Goal: Navigation & Orientation: Find specific page/section

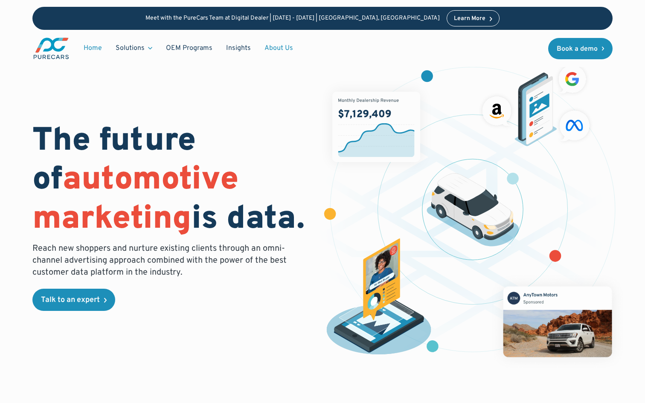
click at [286, 45] on link "About Us" at bounding box center [278, 48] width 42 height 16
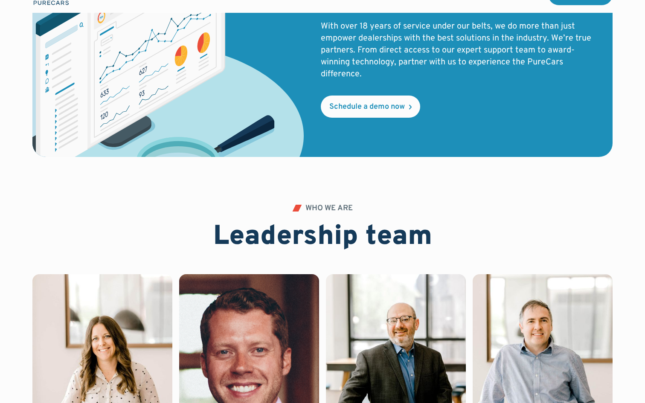
scroll to position [1612, 0]
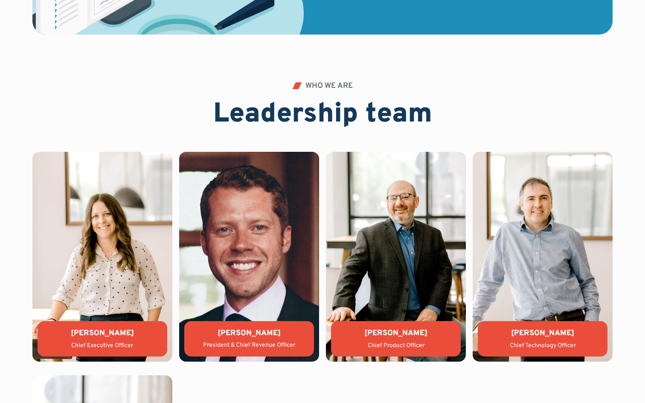
scroll to position [2427, 0]
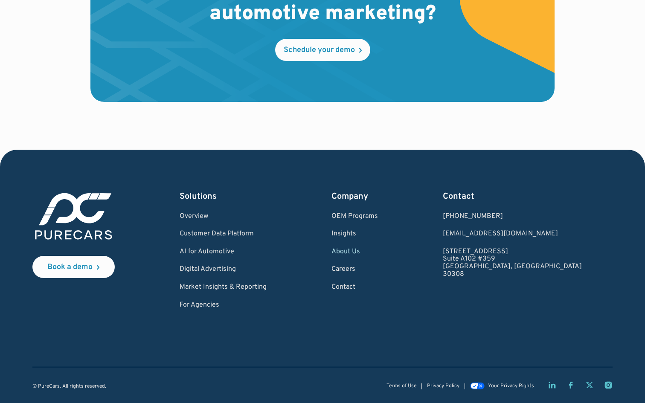
click at [378, 264] on div "Company OEM Programs Insights About Us Careers Contact" at bounding box center [354, 250] width 46 height 119
click at [378, 267] on link "Careers" at bounding box center [354, 270] width 46 height 8
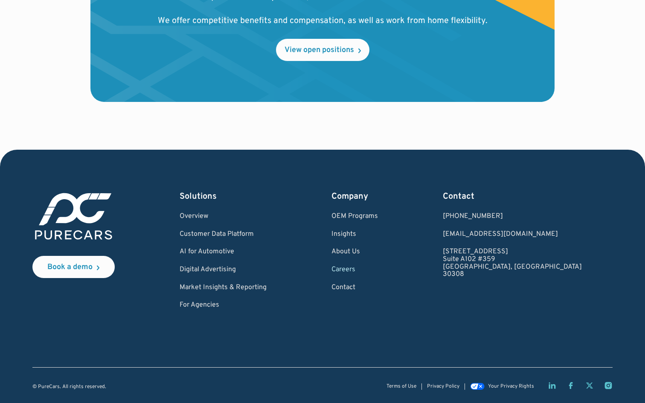
scroll to position [996, 0]
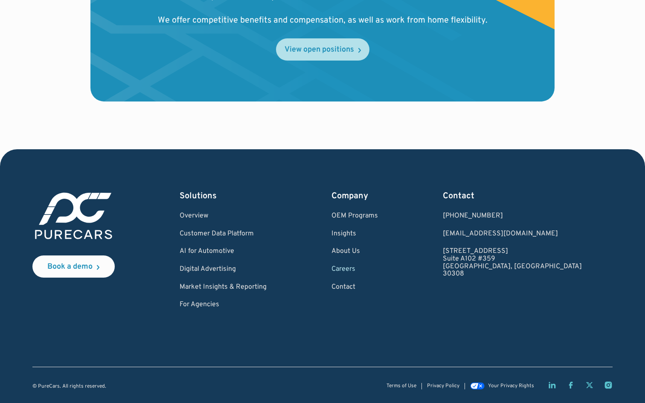
click at [311, 53] on div "View open positions" at bounding box center [318, 50] width 69 height 8
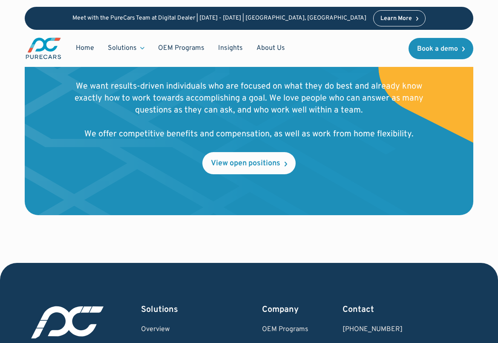
scroll to position [987, 0]
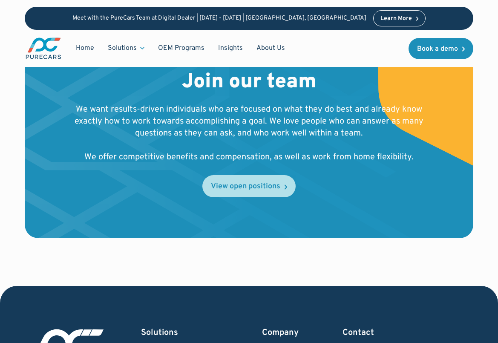
click at [246, 183] on div "View open positions" at bounding box center [245, 187] width 69 height 8
